Goal: Information Seeking & Learning: Find contact information

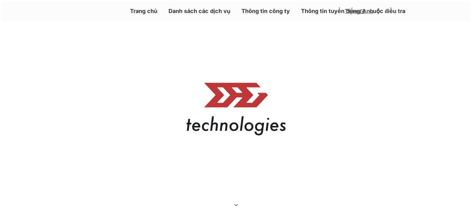
click at [267, 16] on header "Trang chủ Danh sách các dịch vụ Thông tin công ty Thông tin tuyển dụng cuộc điề…" at bounding box center [235, 11] width 469 height 20
click at [268, 12] on font "Thông tin công ty" at bounding box center [265, 11] width 48 height 7
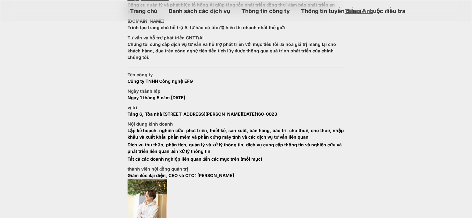
click at [176, 96] on font "Ngày 1 tháng 5 năm [DATE]" at bounding box center [156, 97] width 58 height 5
copy font "[DATE]"
drag, startPoint x: 118, startPoint y: 114, endPoint x: 328, endPoint y: 114, distance: 209.4
click at [328, 114] on section "Danh sách các dịch vụ Máy quét mã Axion Công cụ quản lý và phát hiện lỗ hổng AI…" at bounding box center [236, 210] width 472 height 480
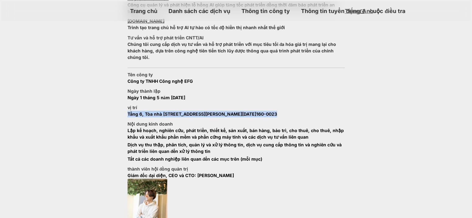
copy p "Tầng [STREET_ADDRESS][PERSON_NAME][DATE]"
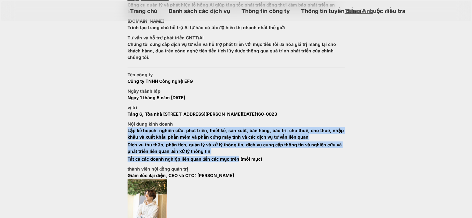
drag, startPoint x: 128, startPoint y: 131, endPoint x: 240, endPoint y: 157, distance: 115.0
click at [240, 157] on ul "Lập kế hoạch, nghiên cứu, phát triển, thiết kế, sản xuất, bán hàng, bảo trì, ch…" at bounding box center [235, 144] width 217 height 35
copy ul "Lập kế hoạch, nghiên cứu, phát triển, thiết kế, sản xuất, bán hàng, bảo trì, ch…"
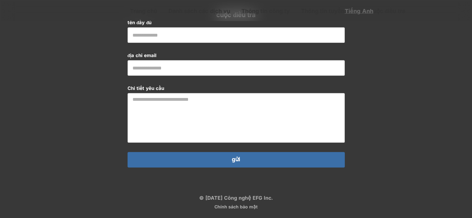
scroll to position [686, 0]
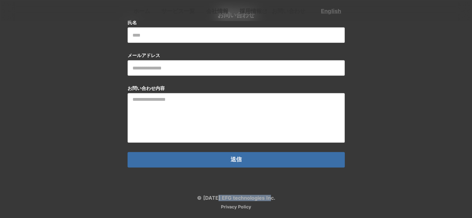
drag, startPoint x: 289, startPoint y: 196, endPoint x: 219, endPoint y: 197, distance: 70.1
click at [219, 197] on footer "© [DATE] EFG technologies Inc. Privacy Policy" at bounding box center [236, 202] width 472 height 32
copy p "EFG technologies Inc."
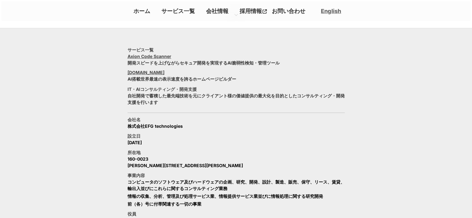
scroll to position [128, 0]
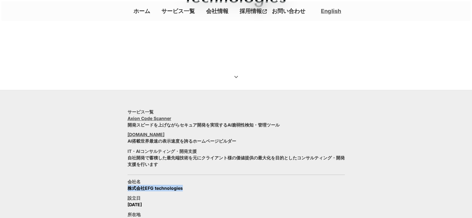
drag, startPoint x: 125, startPoint y: 188, endPoint x: 183, endPoint y: 190, distance: 58.6
copy p "株式会社EFG technologies"
